Goal: Information Seeking & Learning: Check status

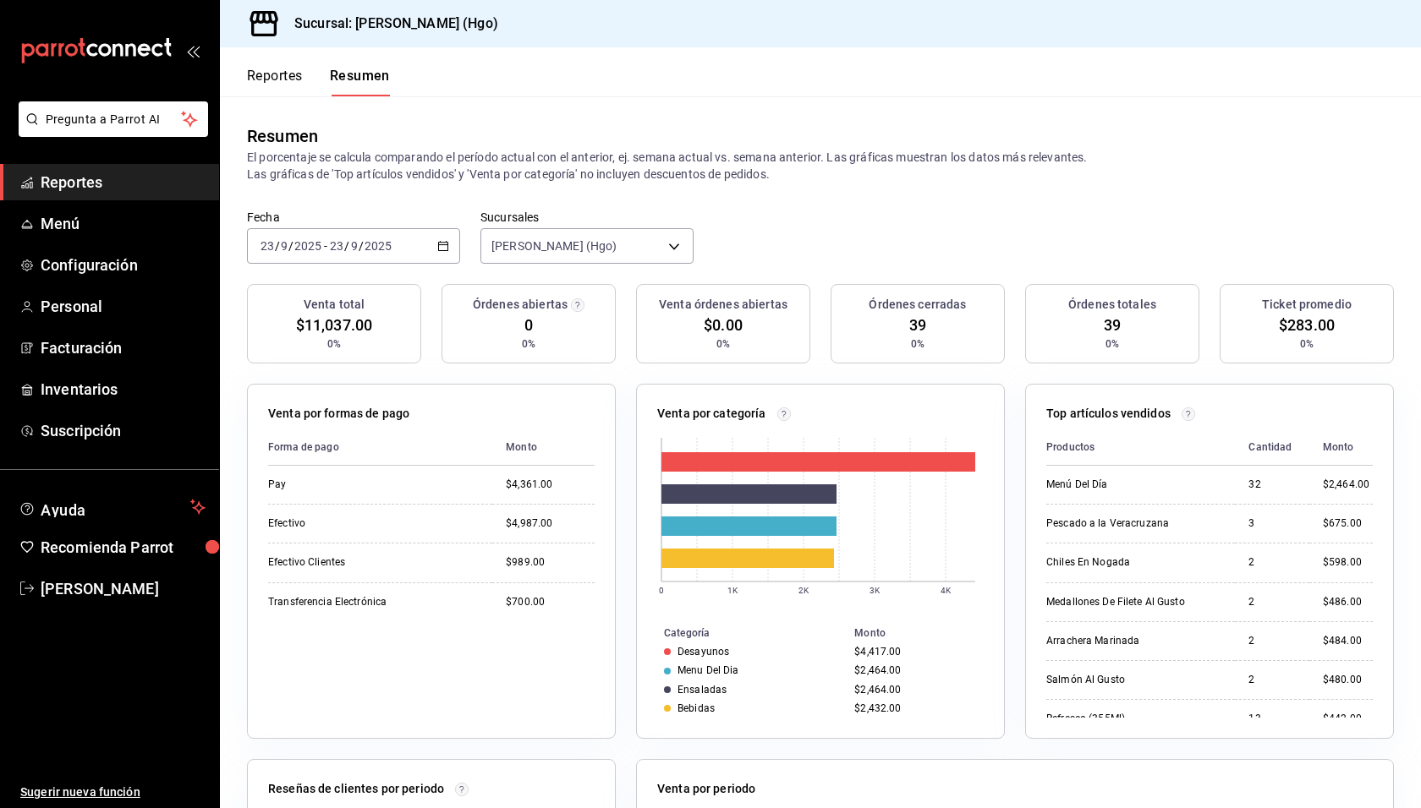
click at [85, 187] on span "Reportes" at bounding box center [123, 182] width 165 height 23
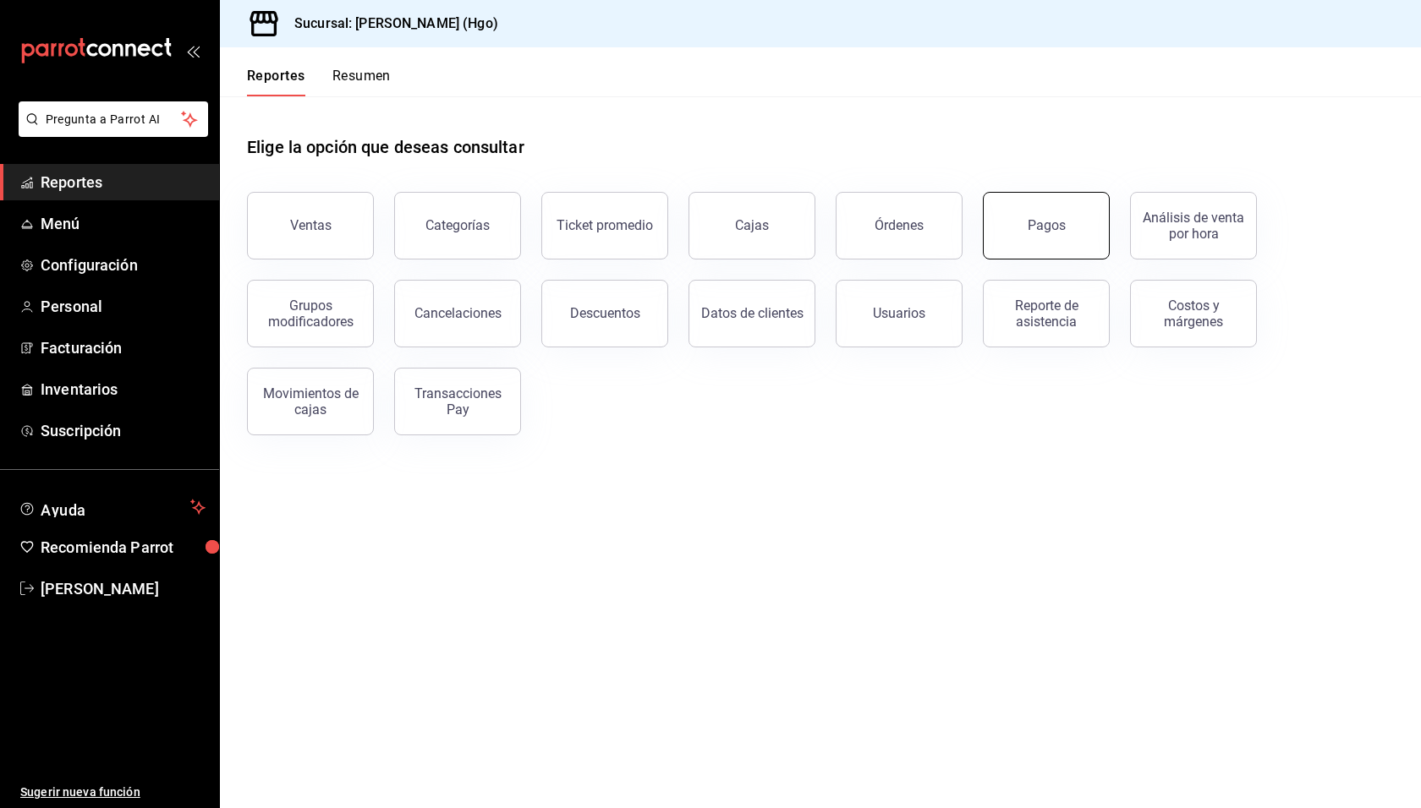
click at [1035, 238] on button "Pagos" at bounding box center [1046, 226] width 127 height 68
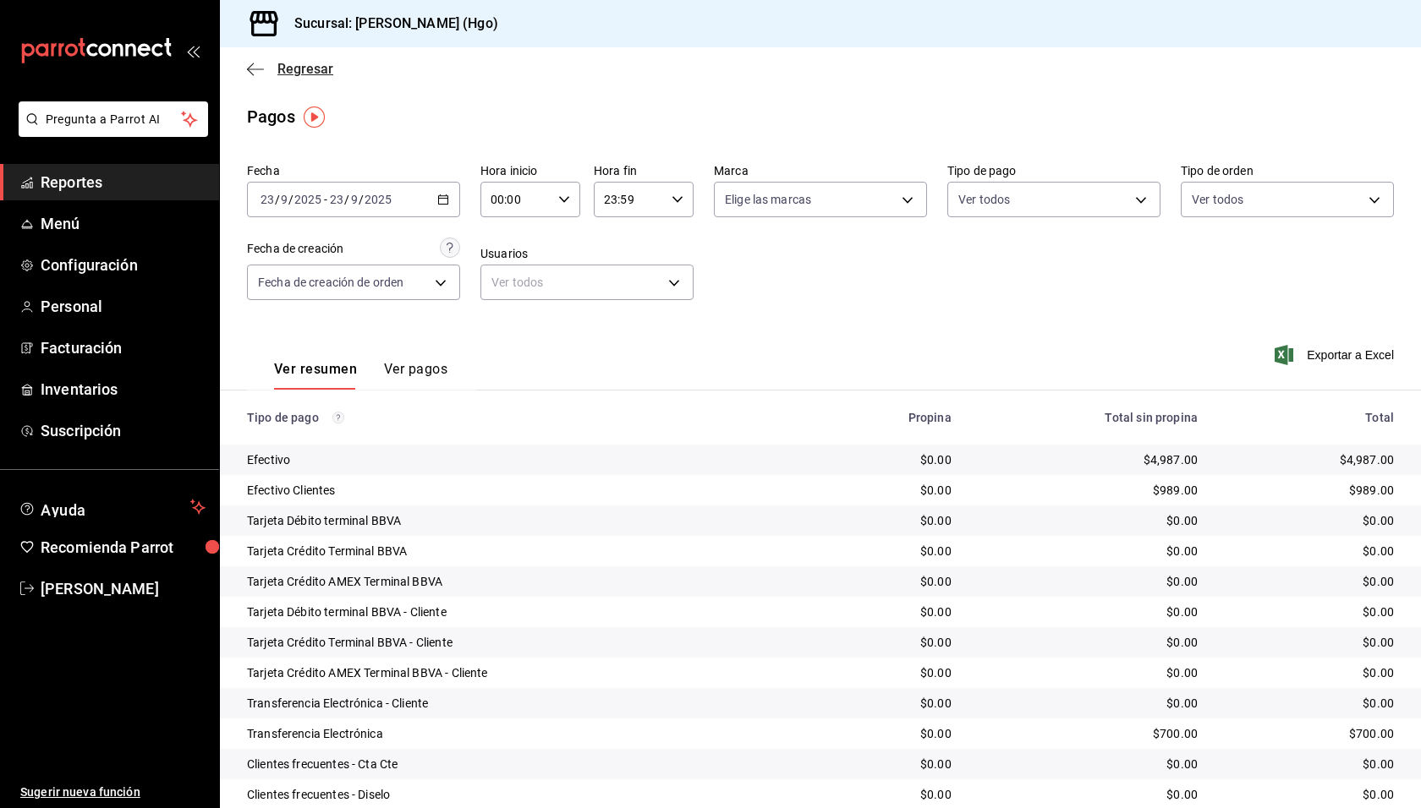
click at [301, 65] on span "Regresar" at bounding box center [305, 69] width 56 height 16
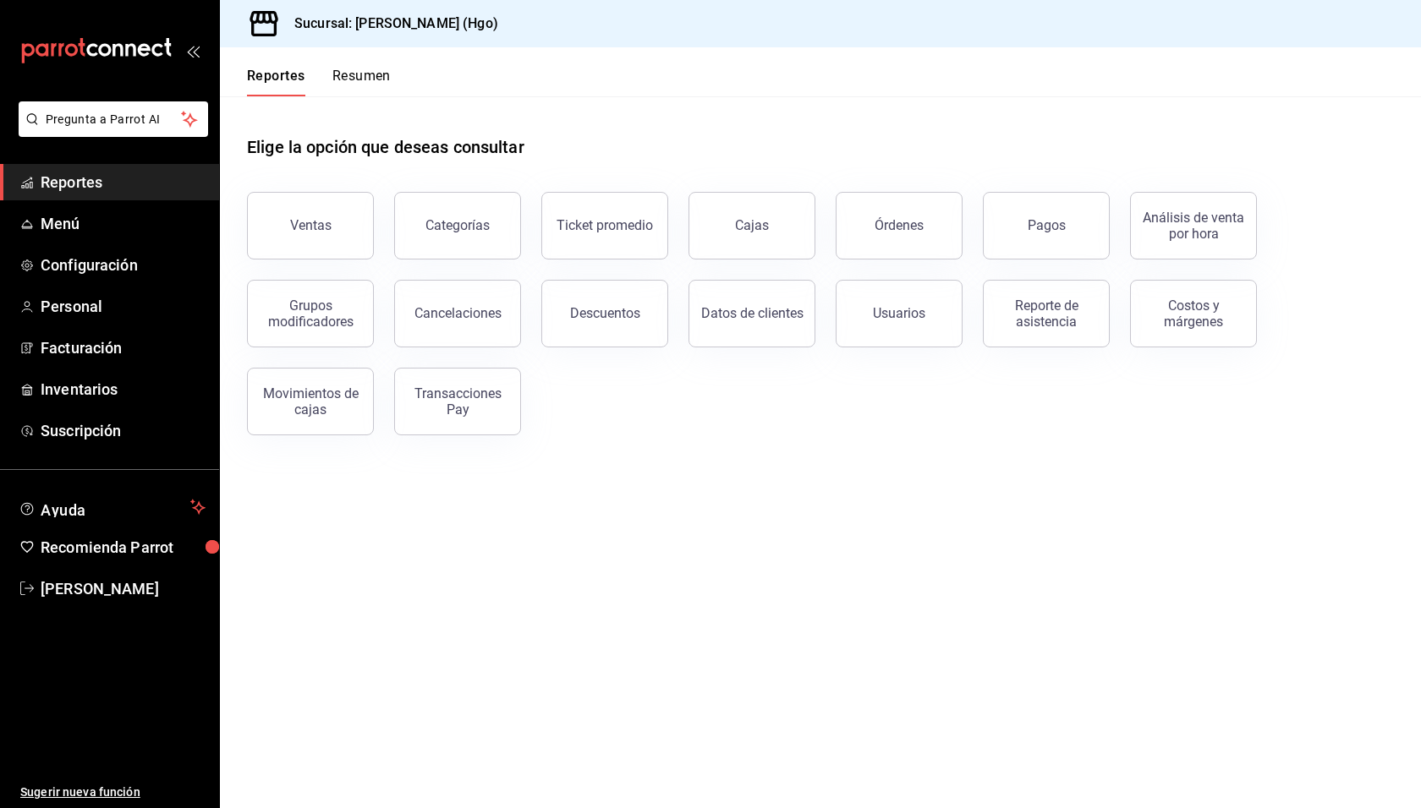
click at [935, 466] on main "Elige la opción que deseas consultar Ventas Categorías Ticket promedio Cajas Ór…" at bounding box center [820, 452] width 1201 height 712
click at [824, 152] on div "Elige la opción que deseas consultar" at bounding box center [820, 133] width 1147 height 75
click at [385, 81] on button "Resumen" at bounding box center [361, 82] width 58 height 29
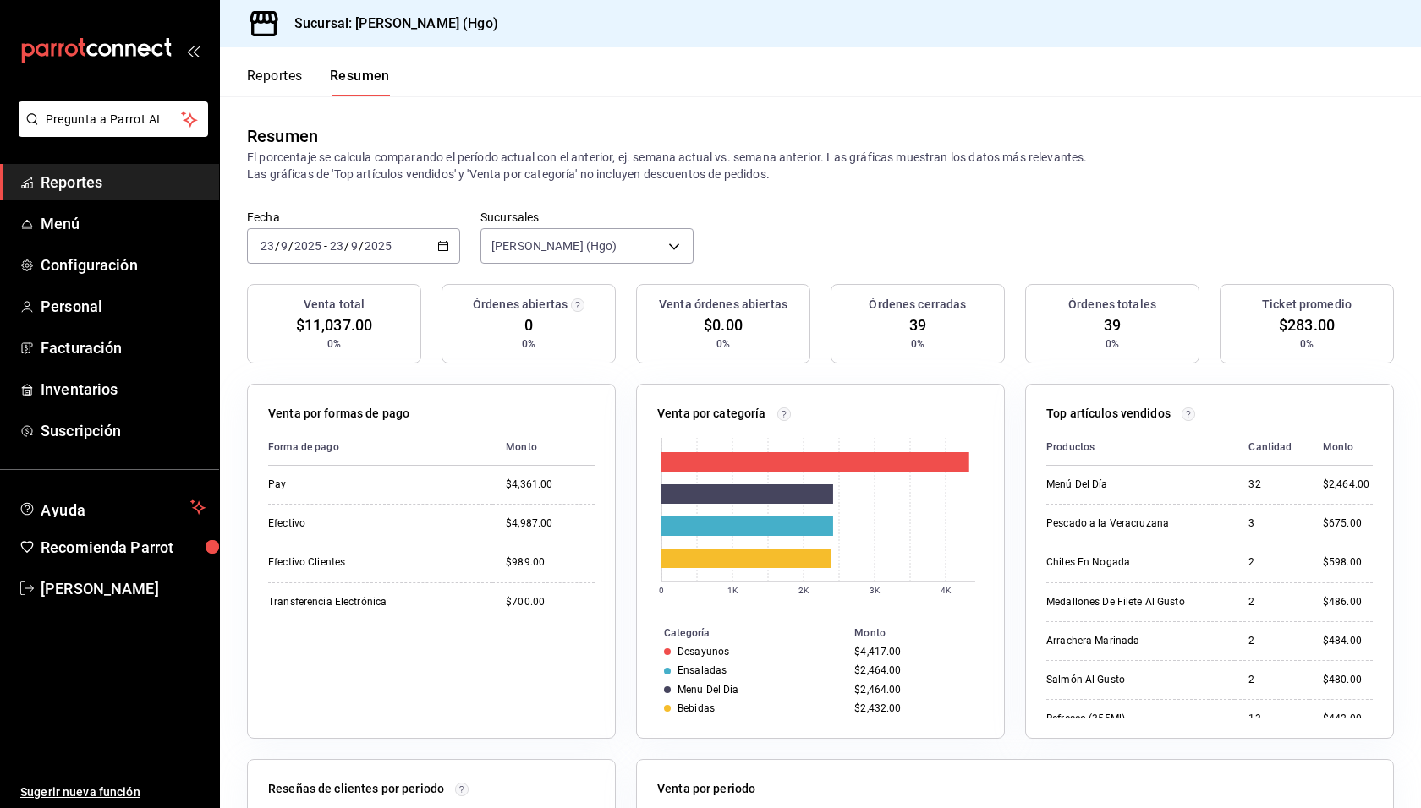
click at [306, 83] on div "Reportes Resumen" at bounding box center [318, 82] width 143 height 29
click at [287, 70] on button "Reportes" at bounding box center [275, 82] width 56 height 29
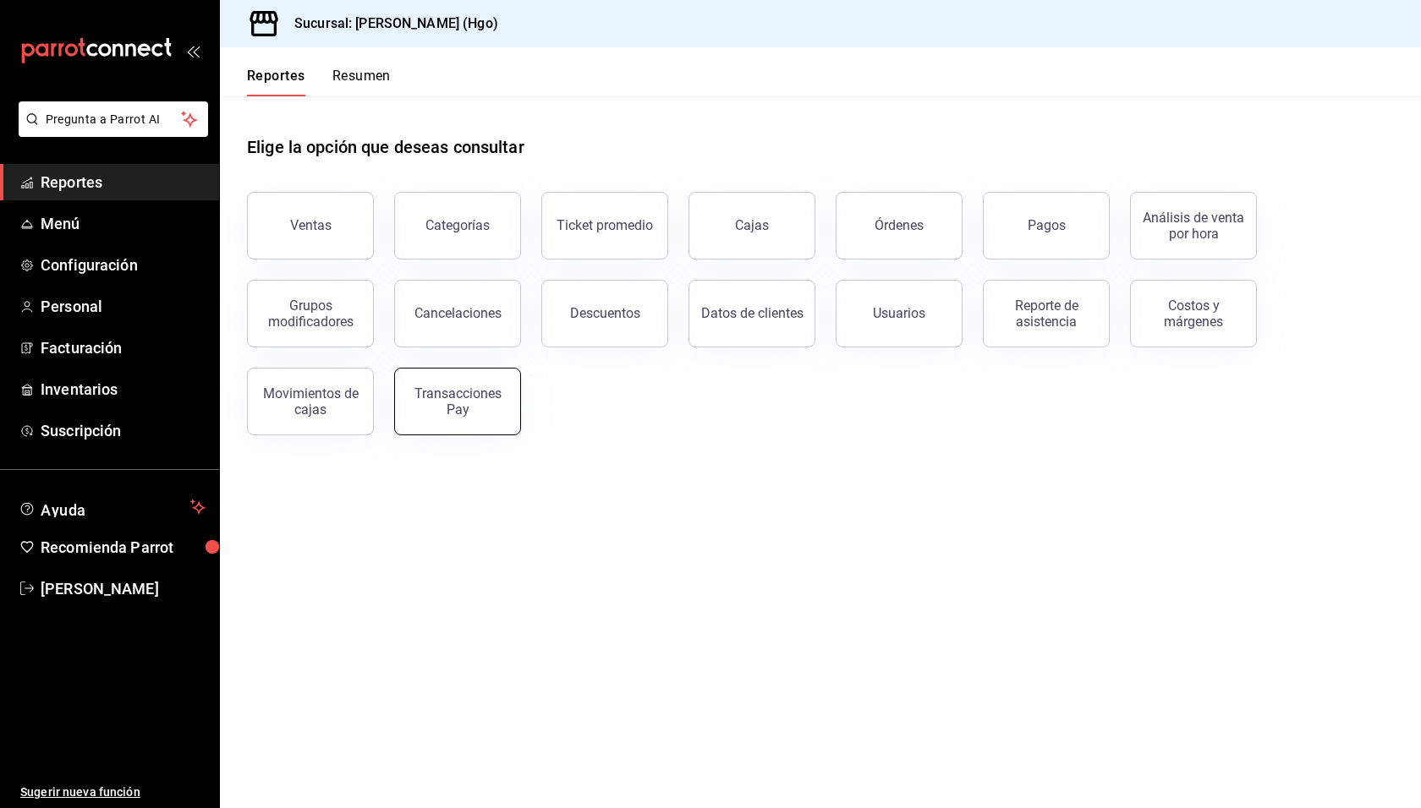
click at [458, 396] on div "Transacciones Pay" at bounding box center [457, 402] width 105 height 32
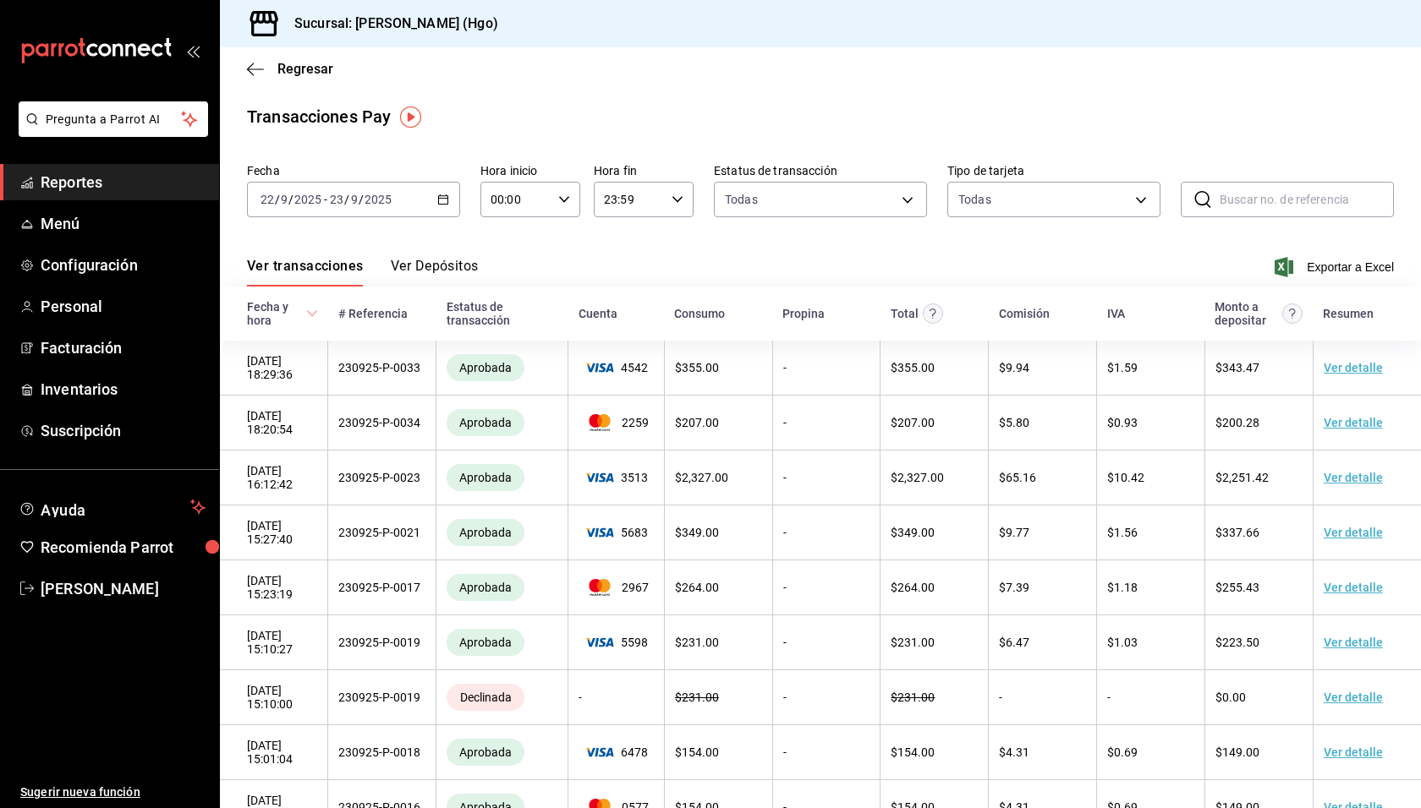
click at [450, 260] on button "Ver Depósitos" at bounding box center [435, 272] width 88 height 29
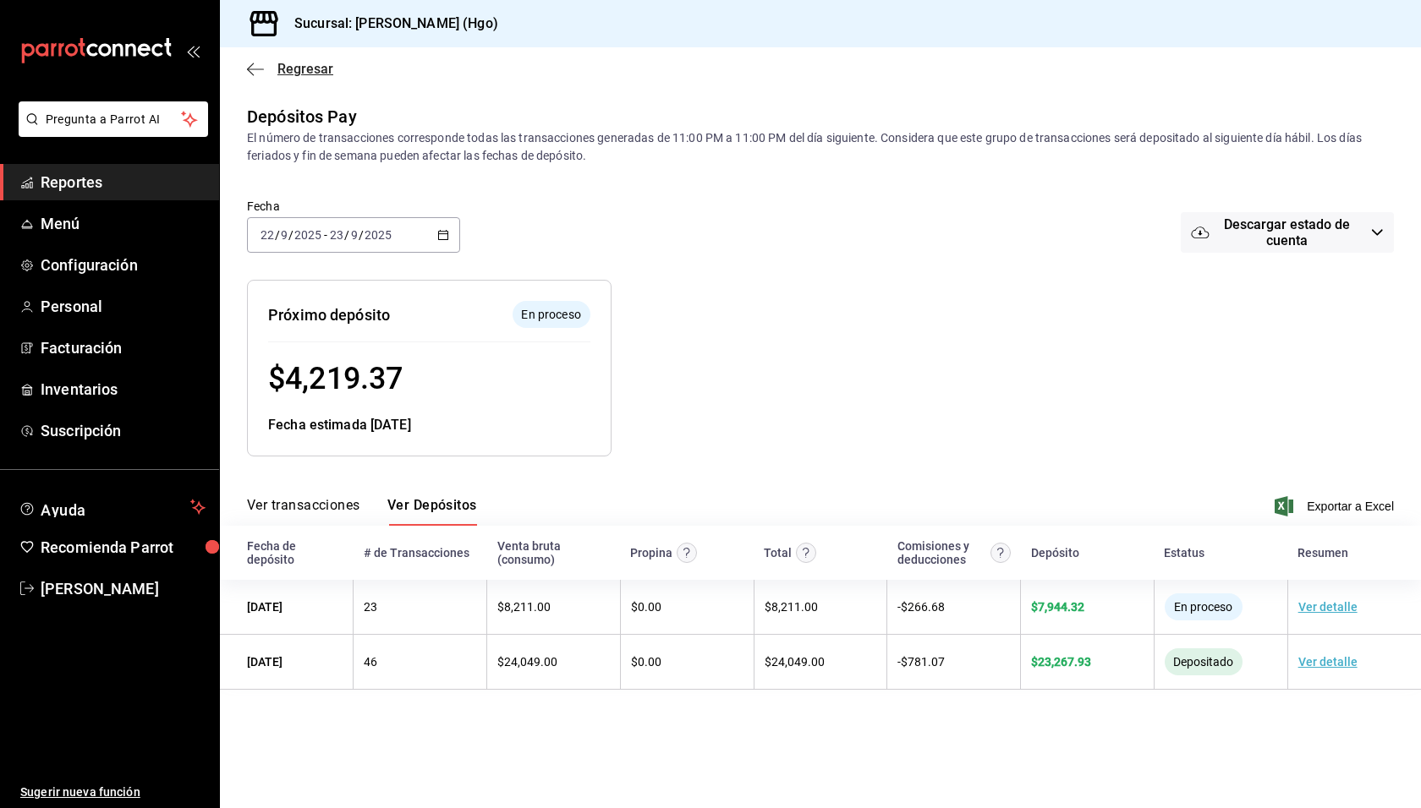
click at [316, 70] on span "Regresar" at bounding box center [305, 69] width 56 height 16
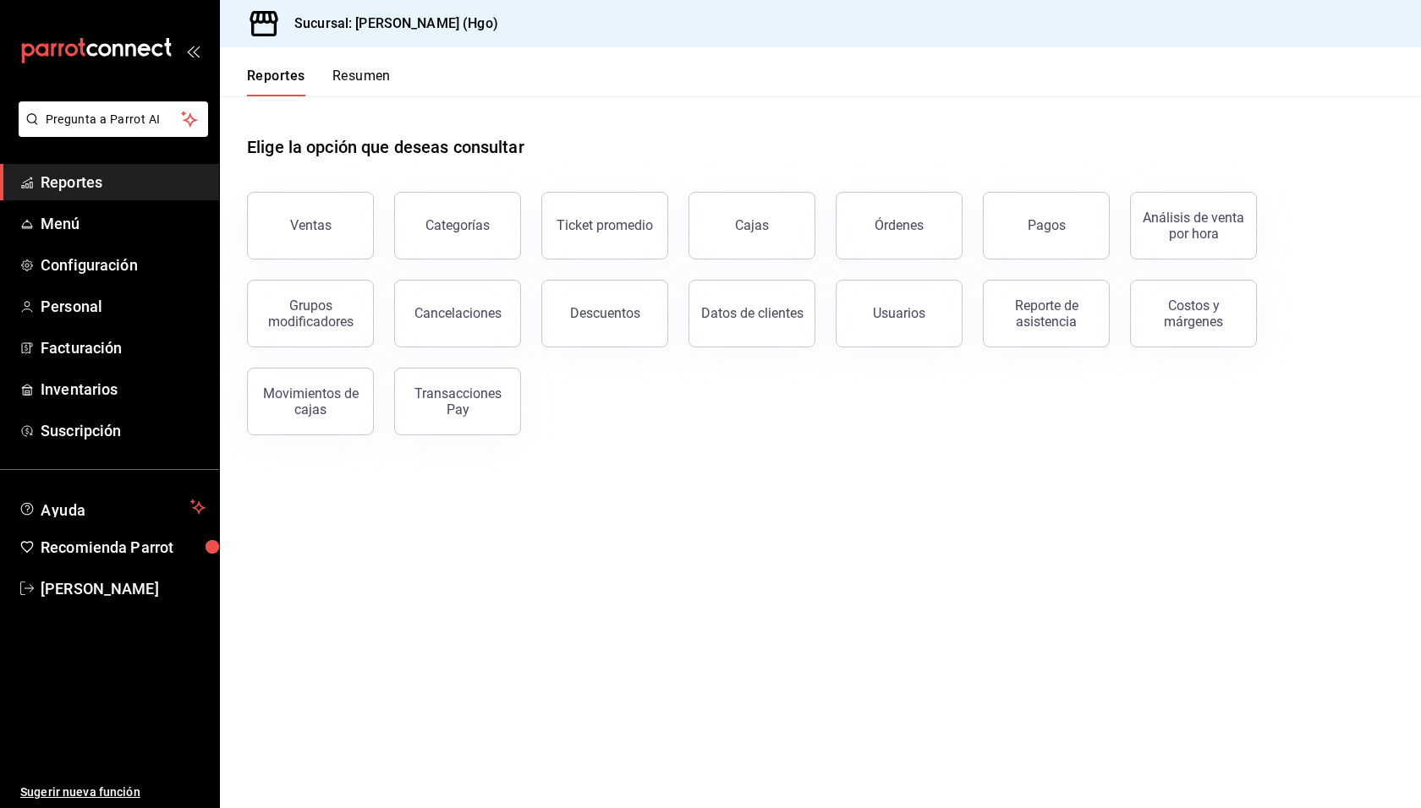
click at [687, 391] on div "Ventas Categorías Ticket promedio Cajas Órdenes Pagos Análisis de venta por hor…" at bounding box center [810, 304] width 1167 height 264
click at [85, 189] on span "Reportes" at bounding box center [123, 182] width 165 height 23
